Goal: Navigation & Orientation: Find specific page/section

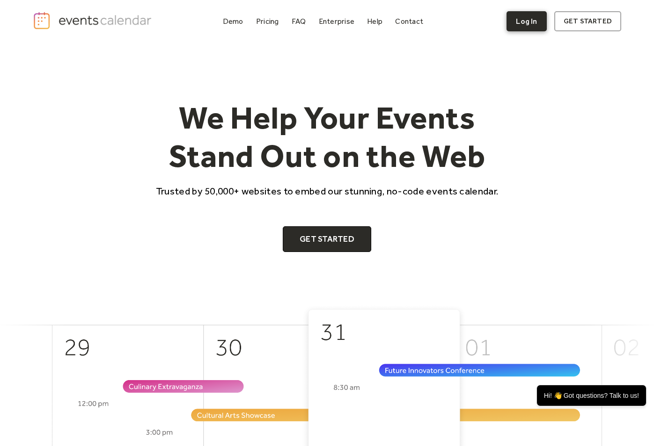
click at [523, 26] on link "Log In" at bounding box center [526, 21] width 40 height 20
click at [299, 22] on div "FAQ" at bounding box center [298, 21] width 15 height 5
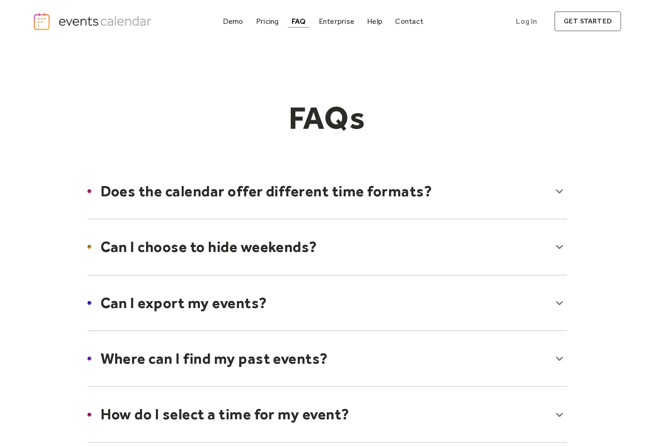
click at [104, 20] on img "home" at bounding box center [93, 21] width 121 height 19
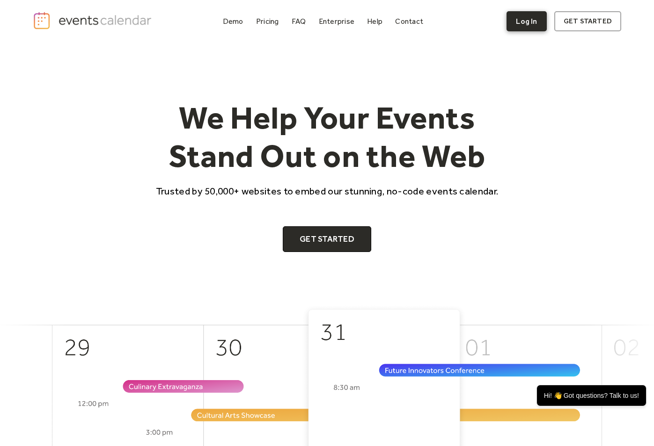
click at [522, 20] on link "Log In" at bounding box center [526, 21] width 40 height 20
